Goal: Information Seeking & Learning: Understand process/instructions

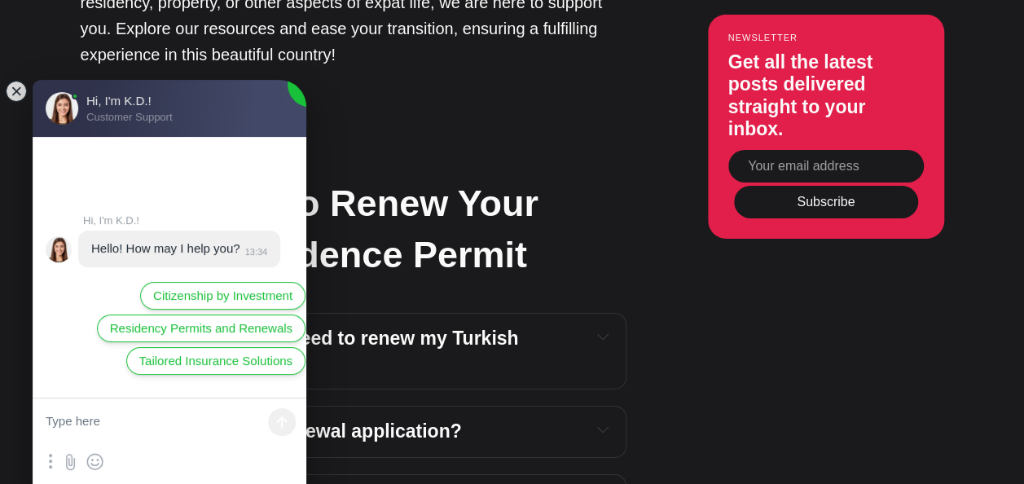
click at [18, 91] on jdiv at bounding box center [16, 91] width 23 height 23
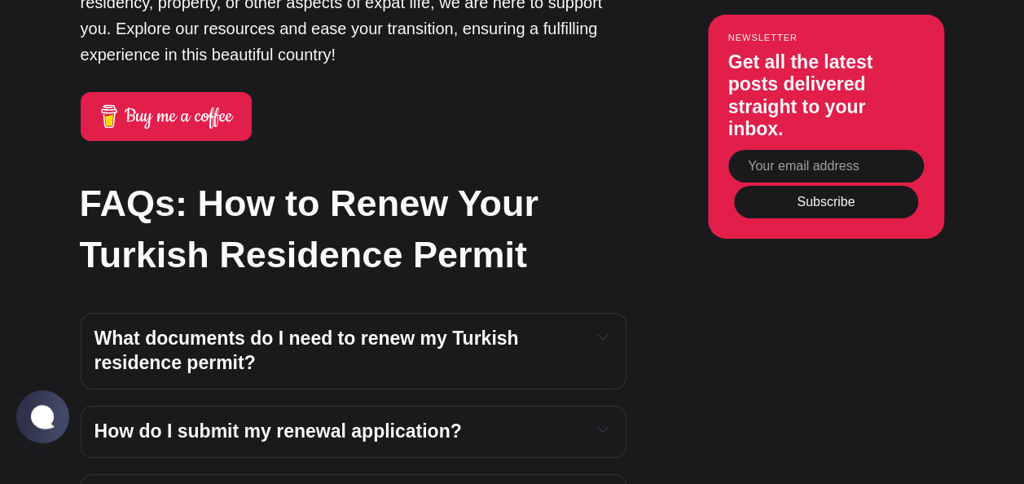
click at [158, 327] on span "What documents do I need to renew my Turkish residence permit?" at bounding box center [308, 350] width 429 height 46
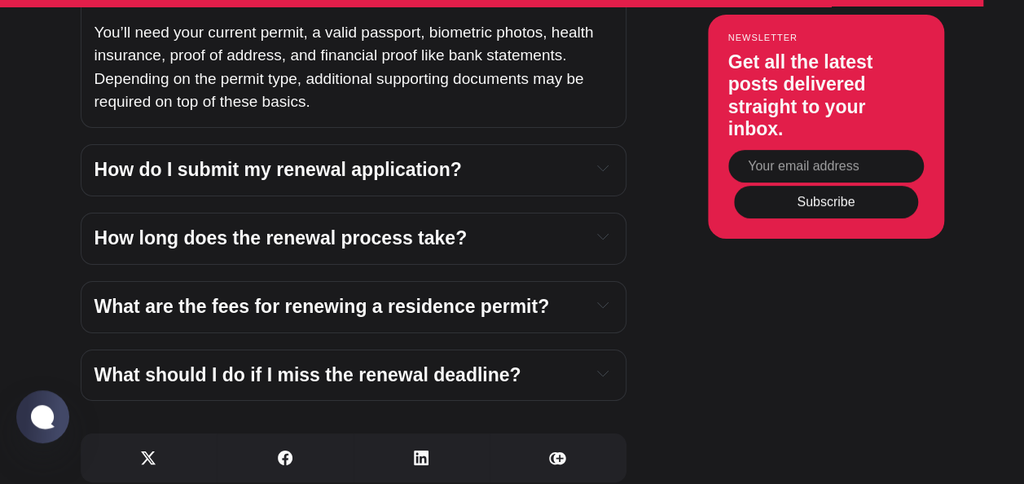
scroll to position [6137, 0]
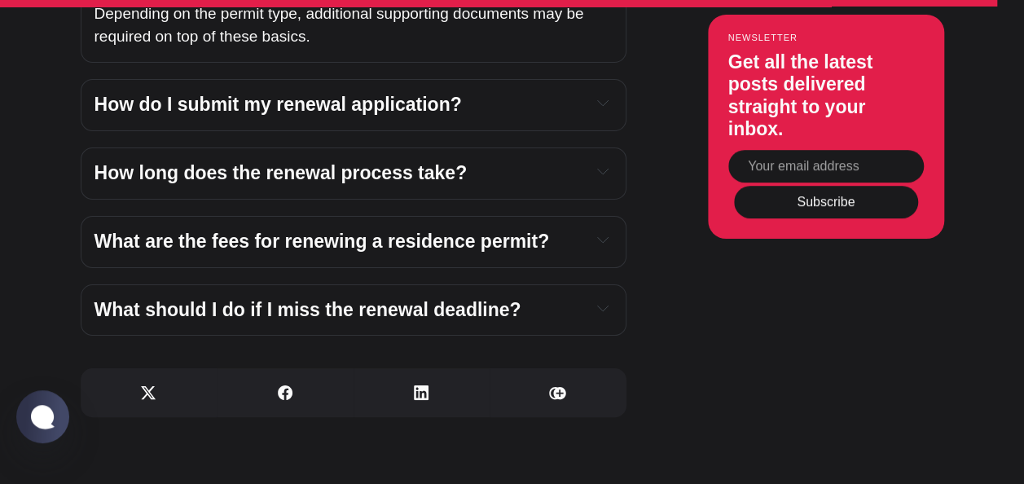
click at [379, 94] on span "How do I submit my renewal application?" at bounding box center [277, 104] width 367 height 21
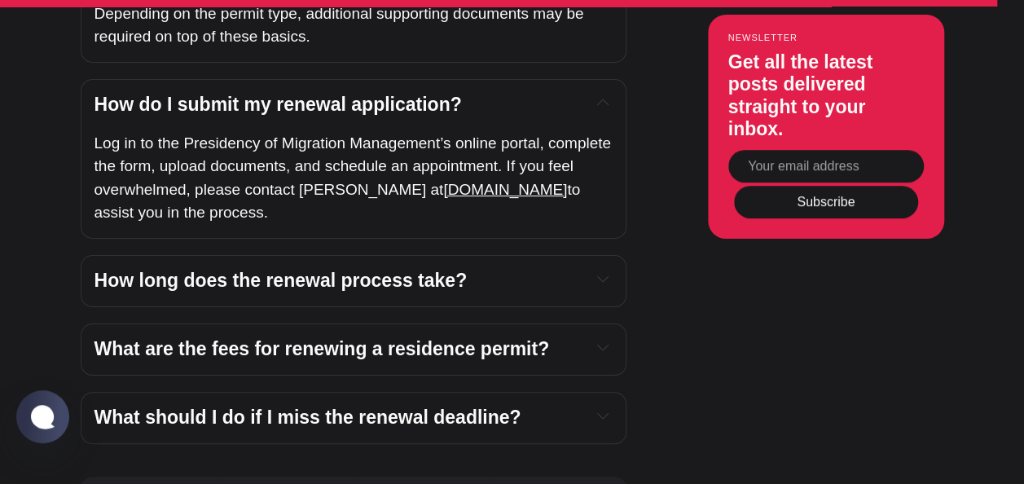
click at [295, 270] on span "How long does the renewal process take?" at bounding box center [280, 280] width 373 height 21
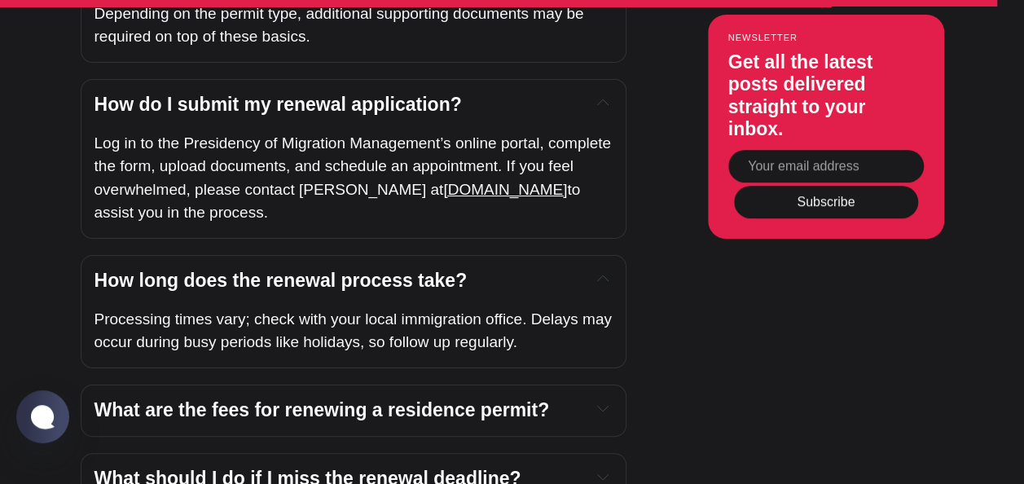
click at [239, 399] on span "What are the fees for renewing a residence permit?" at bounding box center [321, 409] width 455 height 21
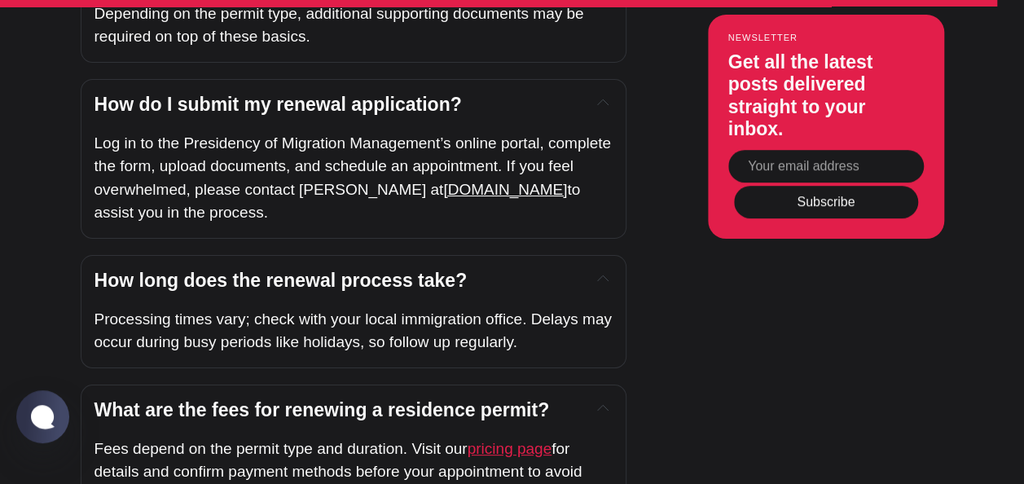
click at [488, 440] on span "pricing page" at bounding box center [510, 448] width 85 height 17
click at [403, 134] on span "Log in to the Presidency of Migration Management’s online portal, complete the …" at bounding box center [354, 166] width 521 height 64
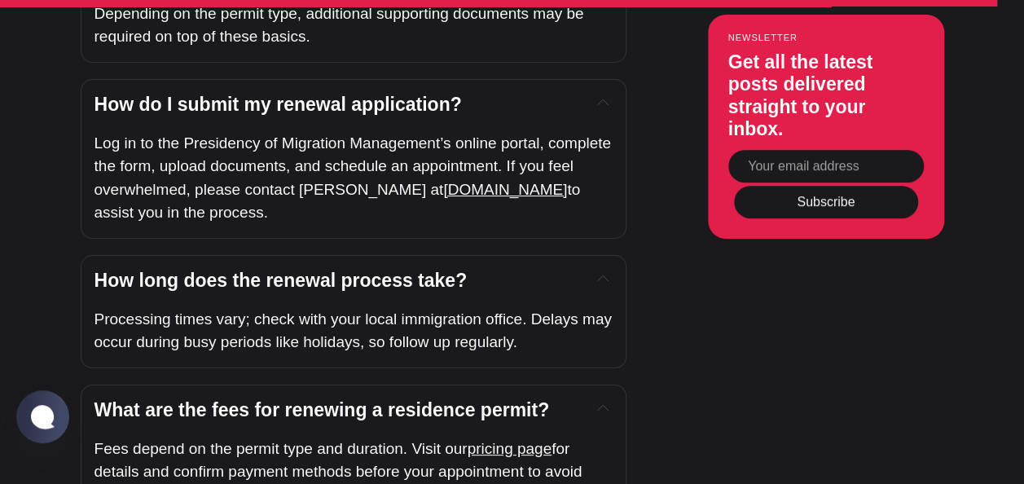
click at [296, 94] on span "How do I submit my renewal application?" at bounding box center [277, 104] width 367 height 21
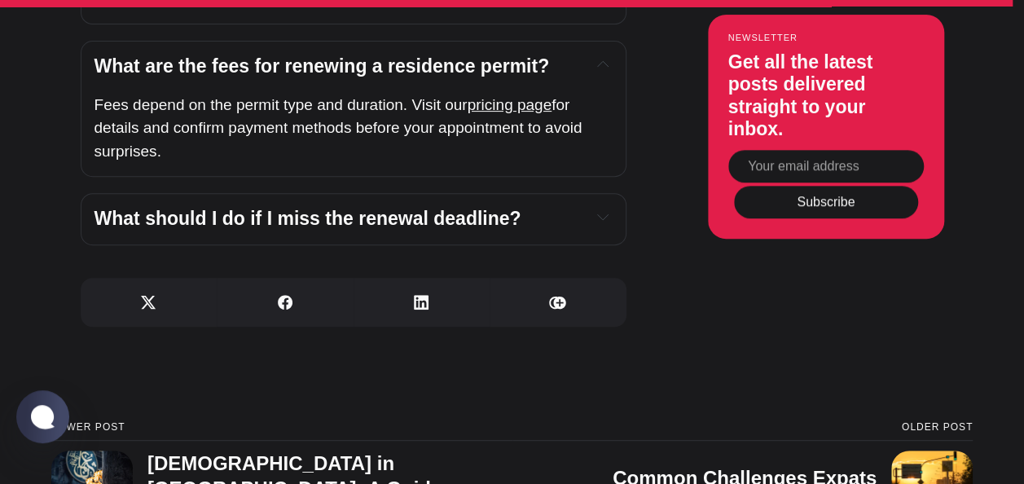
scroll to position [6393, 0]
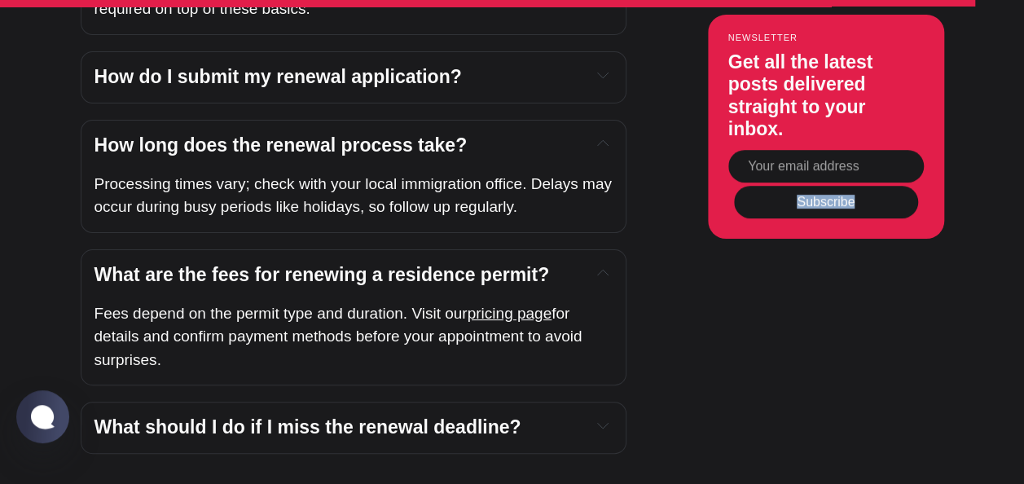
scroll to position [6132, 0]
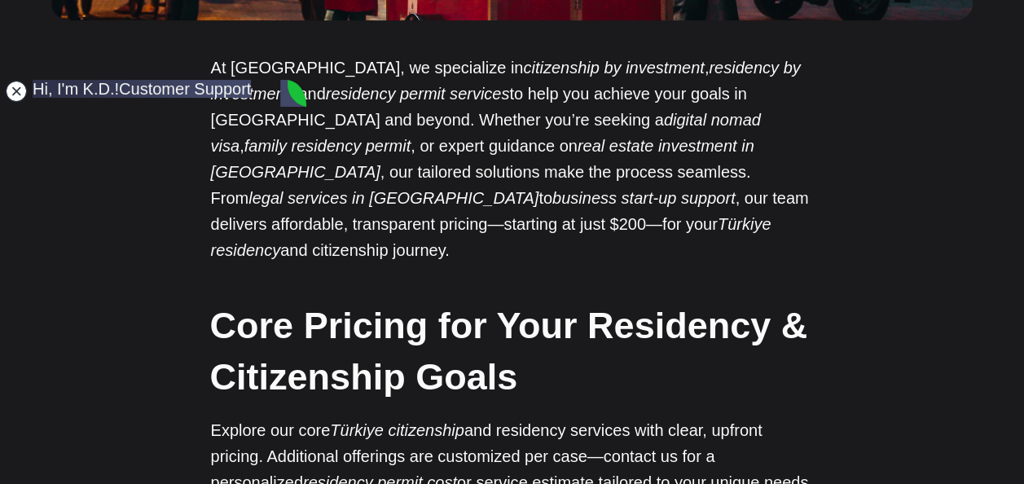
click at [13, 87] on jdiv at bounding box center [16, 91] width 23 height 23
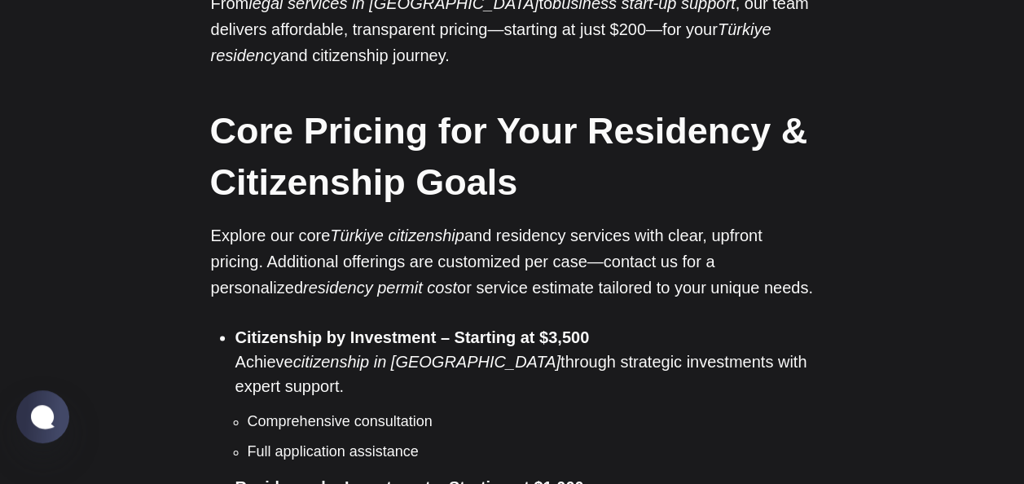
scroll to position [999, 0]
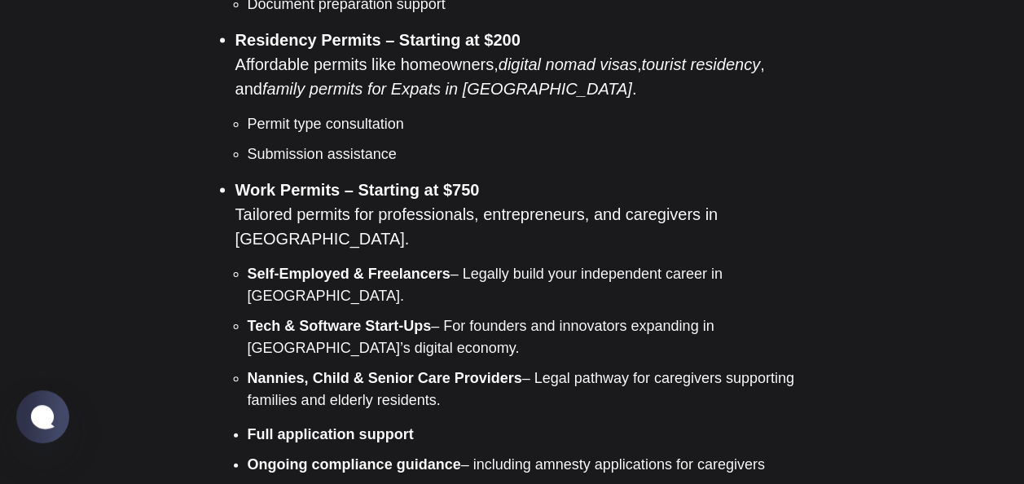
scroll to position [1575, 0]
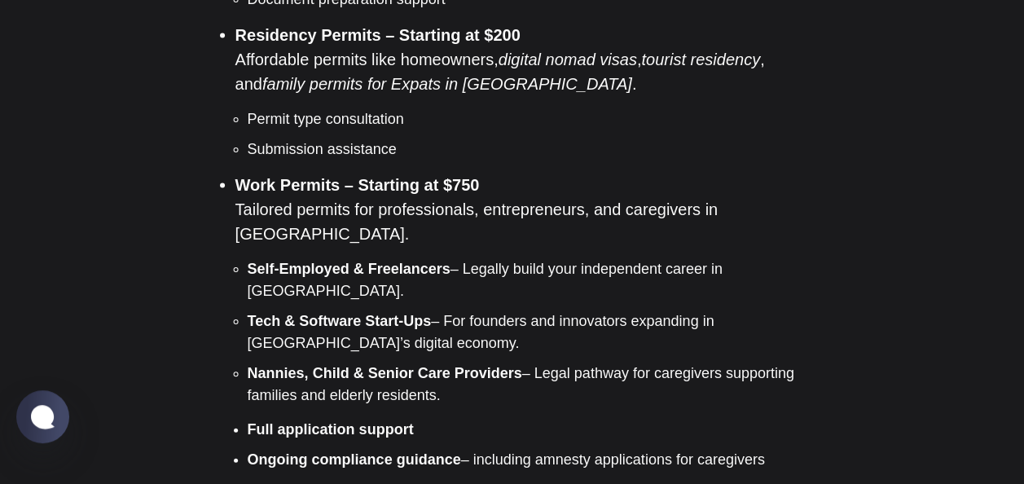
click at [731, 108] on ul "Citizenship by Investment – Starting at $3,500 Achieve citizenship in [GEOGRAPH…" at bounding box center [518, 144] width 591 height 794
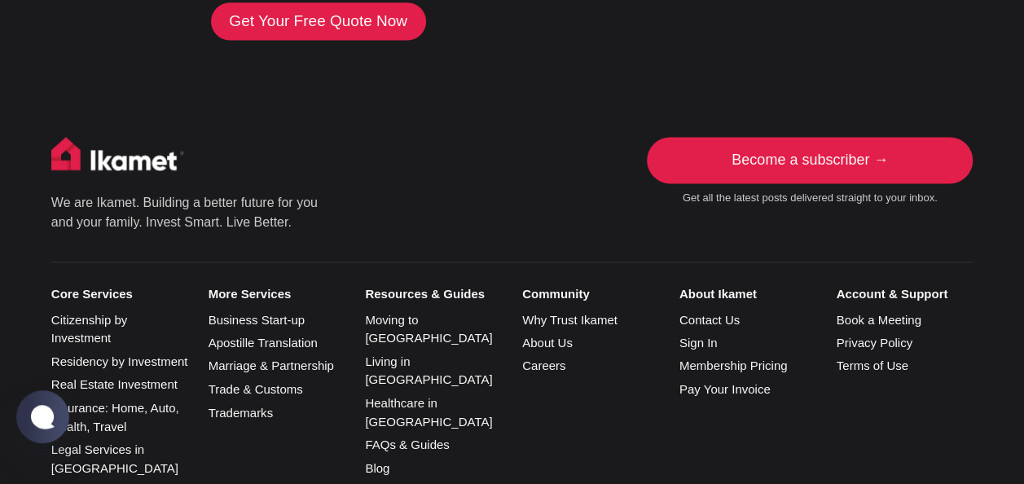
scroll to position [4210, 0]
